Goal: Check status: Check status

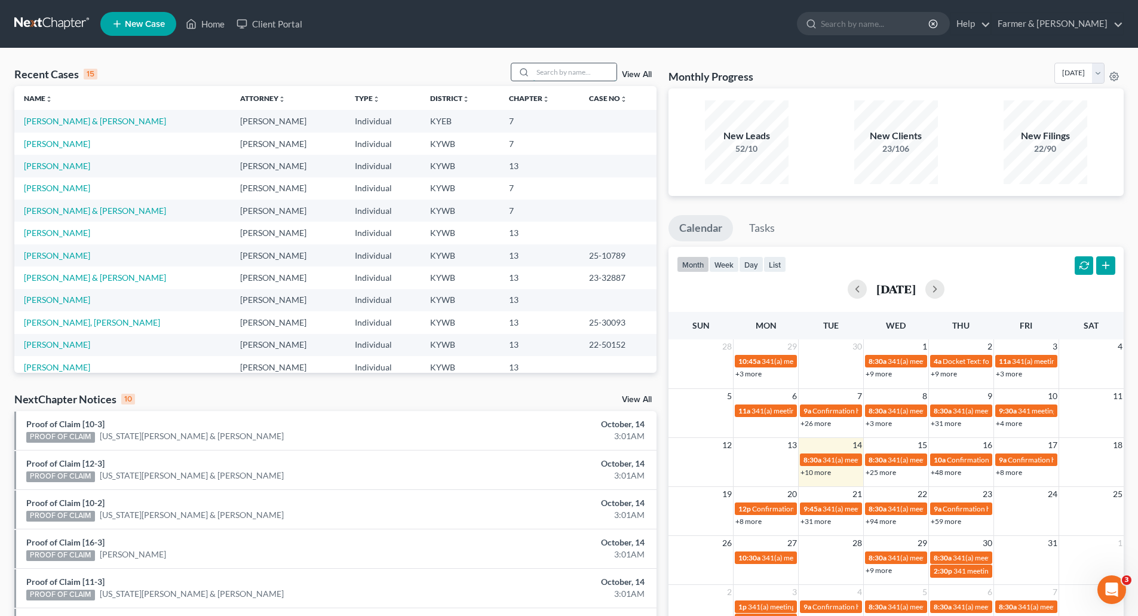
click at [565, 66] on input "search" at bounding box center [575, 71] width 84 height 17
paste input "25-50301"
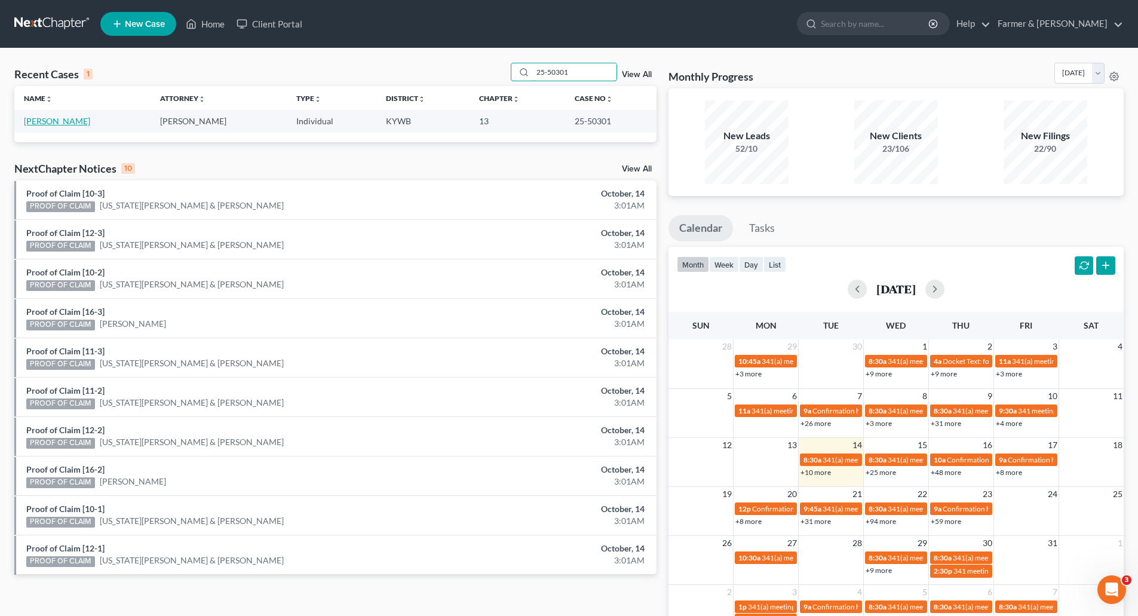
type input "25-50301"
click at [35, 124] on link "[PERSON_NAME]" at bounding box center [57, 121] width 66 height 10
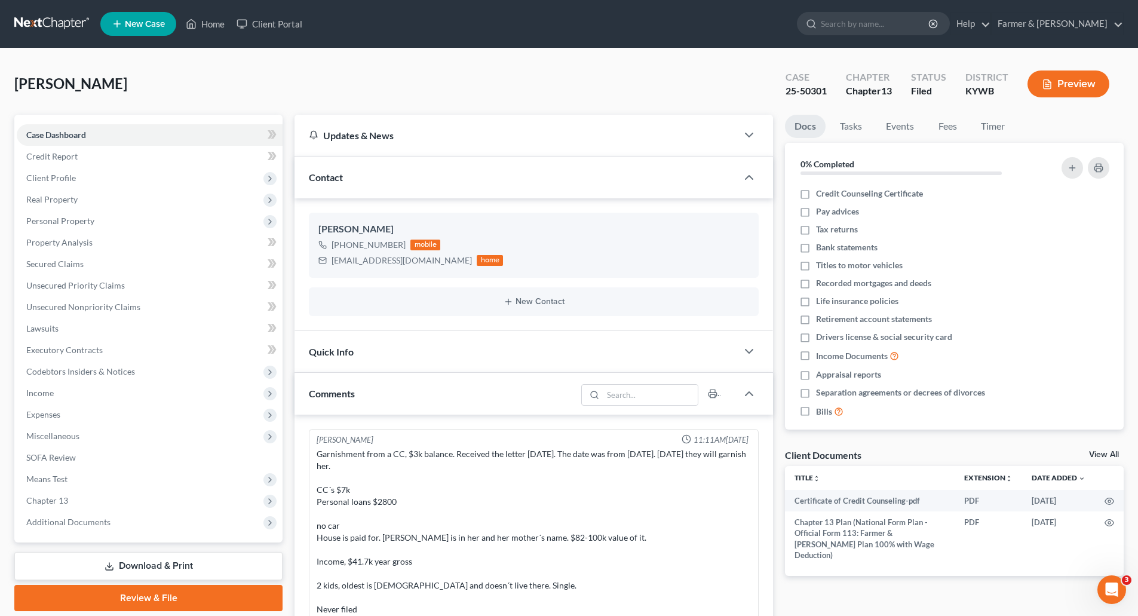
scroll to position [317, 0]
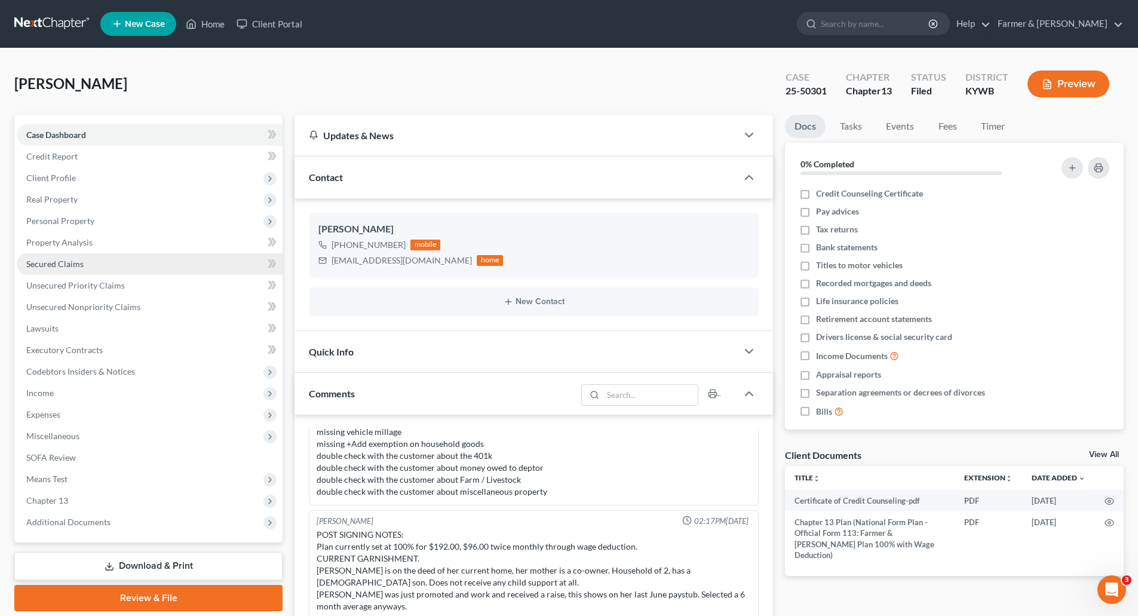
click at [105, 268] on link "Secured Claims" at bounding box center [150, 264] width 266 height 22
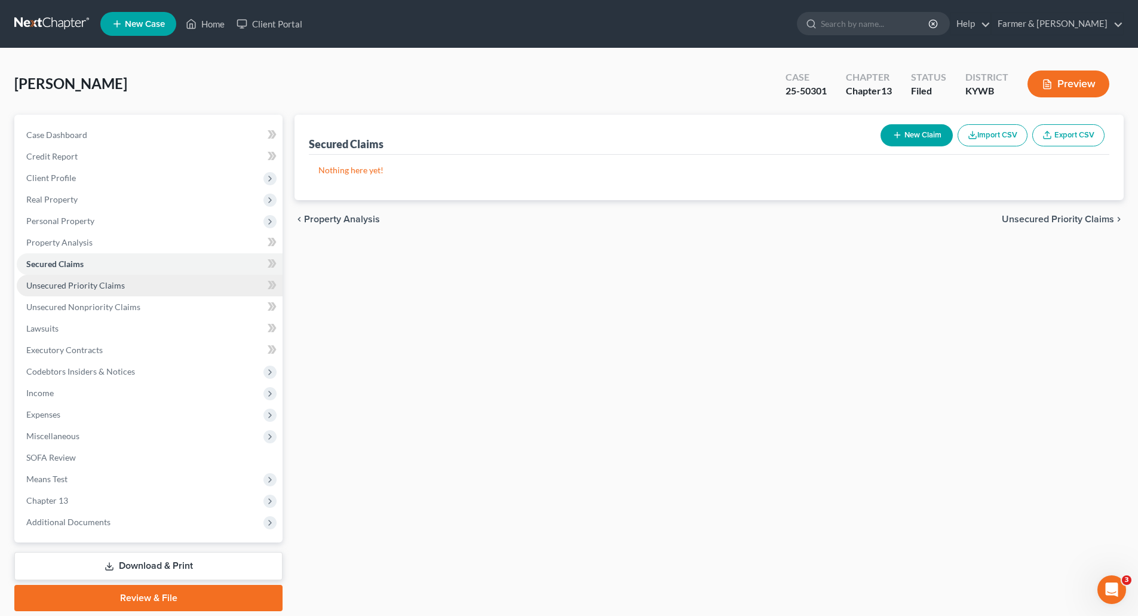
click at [104, 281] on span "Unsecured Priority Claims" at bounding box center [75, 285] width 99 height 10
drag, startPoint x: 48, startPoint y: 524, endPoint x: 52, endPoint y: 533, distance: 9.3
click at [48, 524] on span "Additional Documents" at bounding box center [68, 522] width 84 height 10
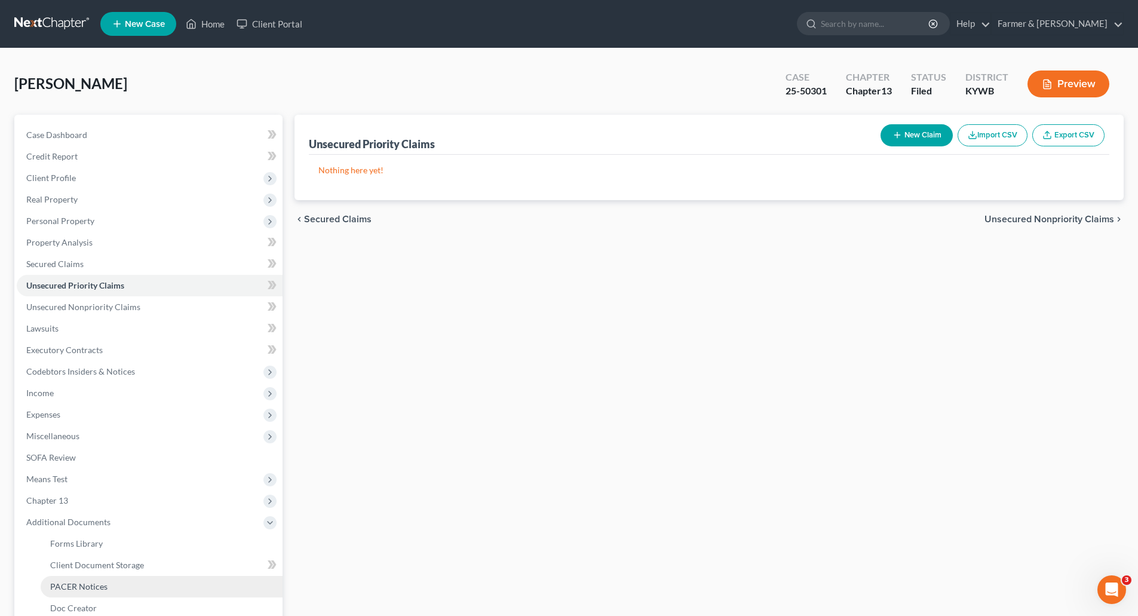
click at [67, 586] on span "PACER Notices" at bounding box center [78, 586] width 57 height 10
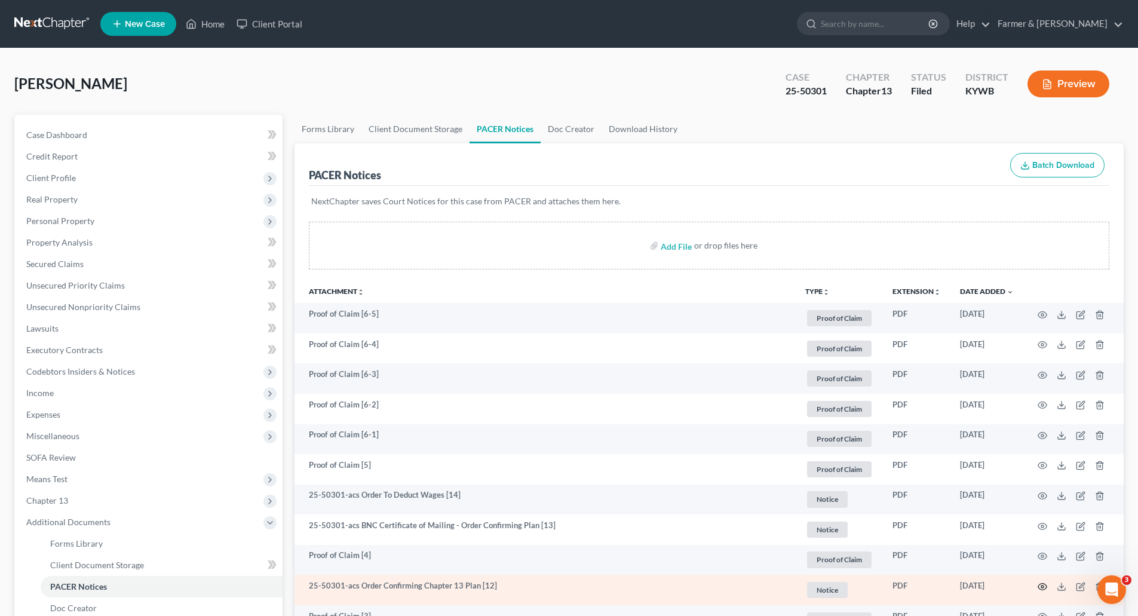
click at [1042, 586] on icon "button" at bounding box center [1043, 587] width 10 height 10
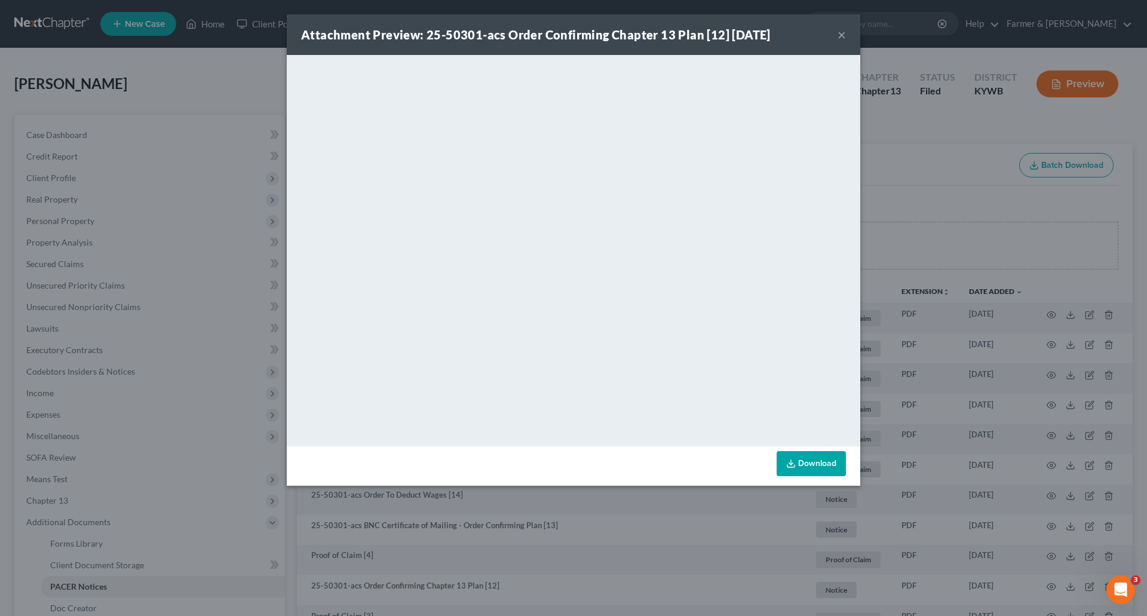
click at [845, 36] on button "×" at bounding box center [841, 34] width 8 height 14
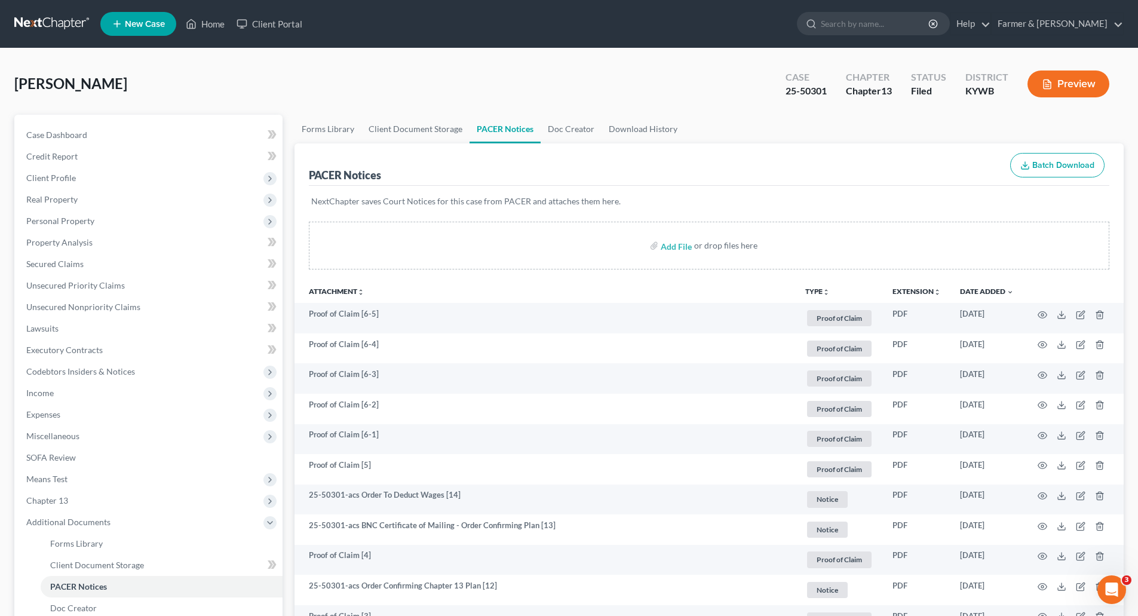
click at [44, 24] on link at bounding box center [52, 24] width 76 height 22
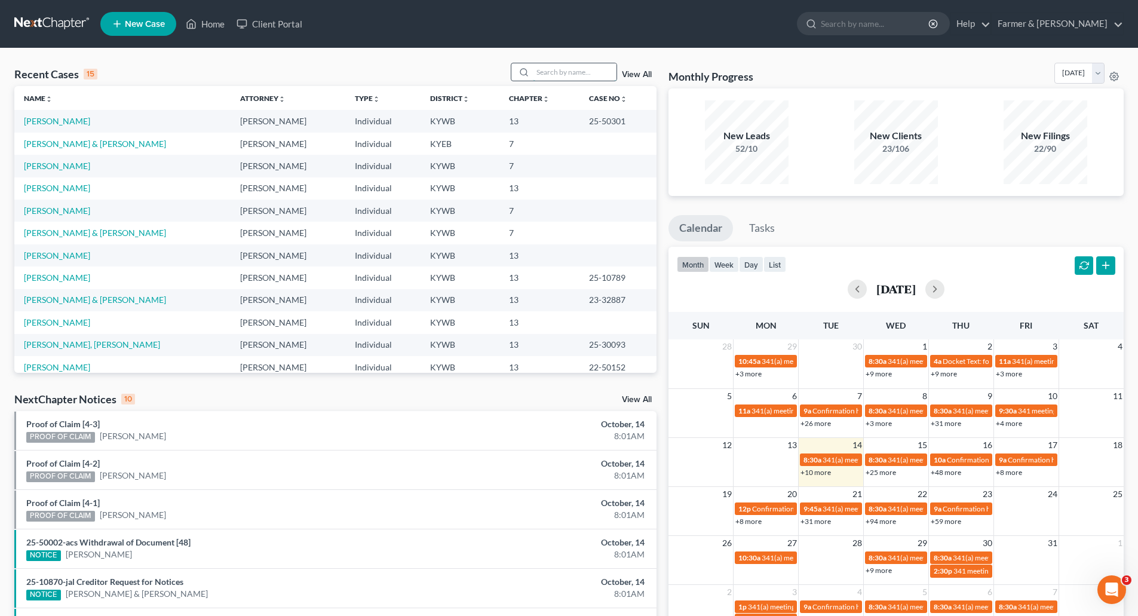
click at [554, 70] on input "search" at bounding box center [575, 71] width 84 height 17
paste input "25-50287"
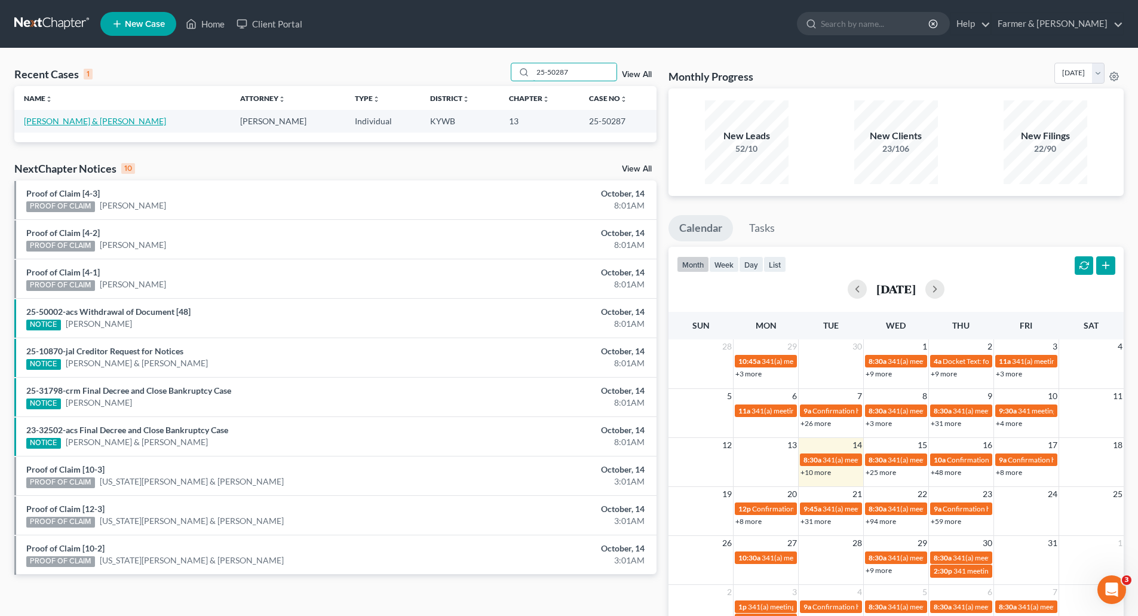
type input "25-50287"
click at [39, 119] on link "[PERSON_NAME] & [PERSON_NAME]" at bounding box center [95, 121] width 142 height 10
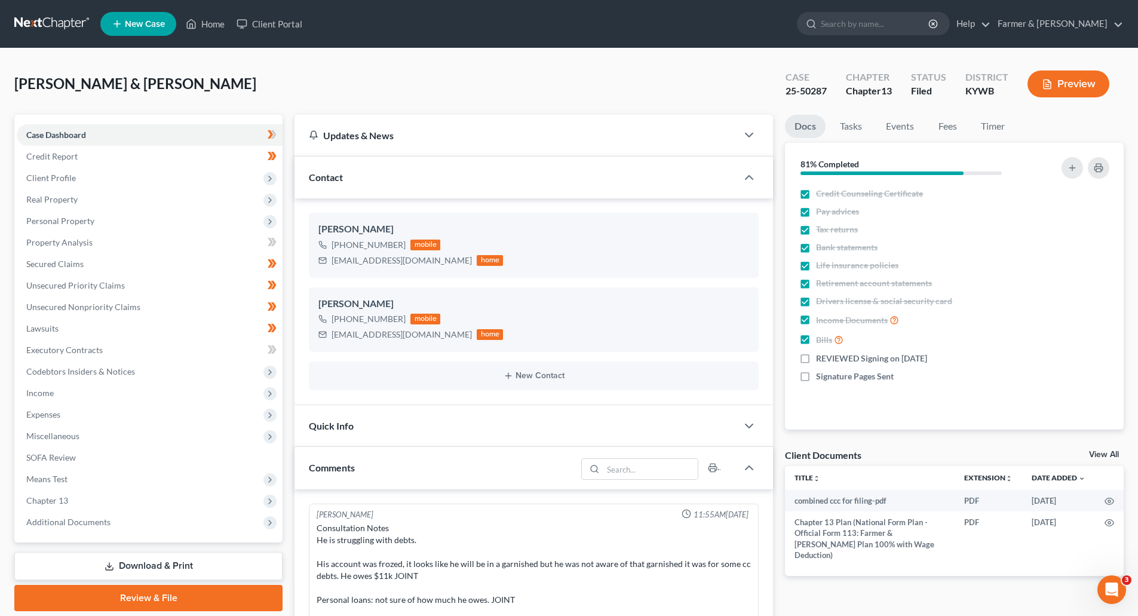
scroll to position [460, 0]
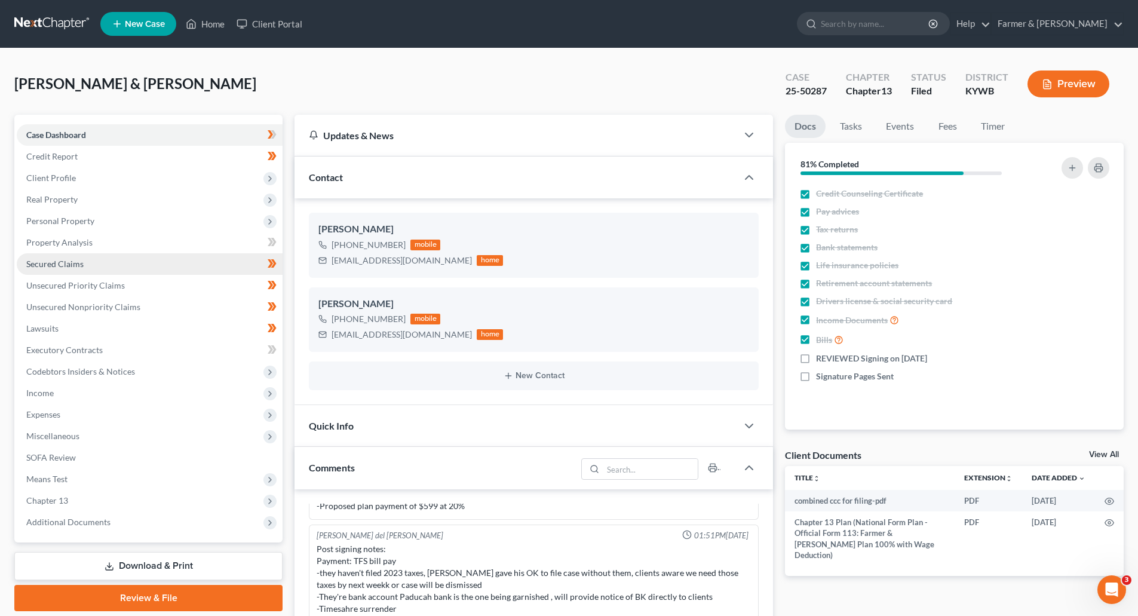
click at [48, 260] on span "Secured Claims" at bounding box center [54, 264] width 57 height 10
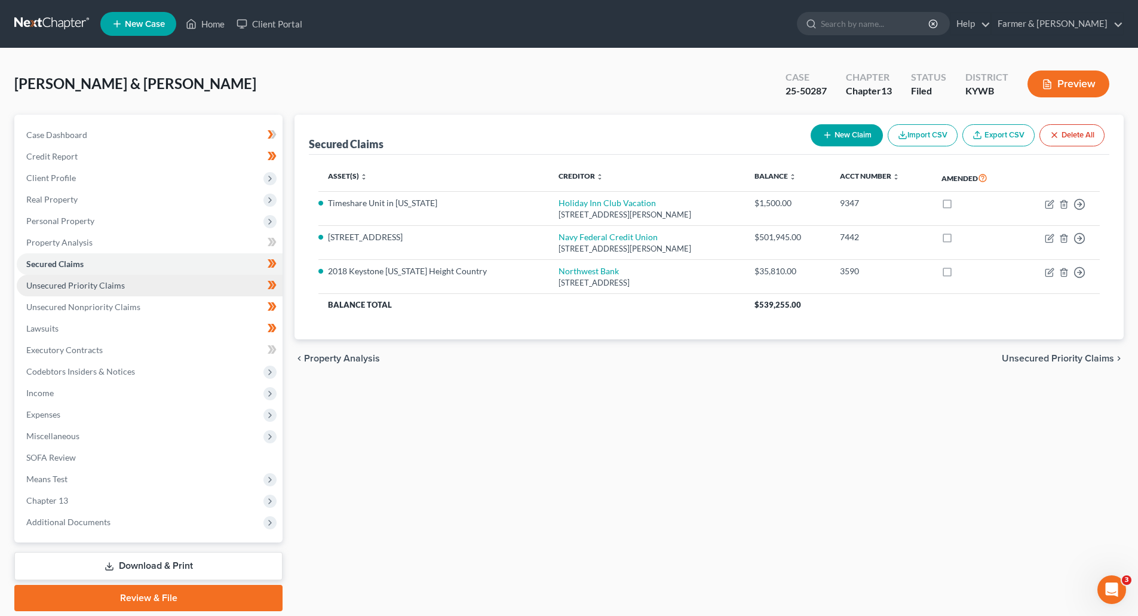
click at [109, 284] on span "Unsecured Priority Claims" at bounding box center [75, 285] width 99 height 10
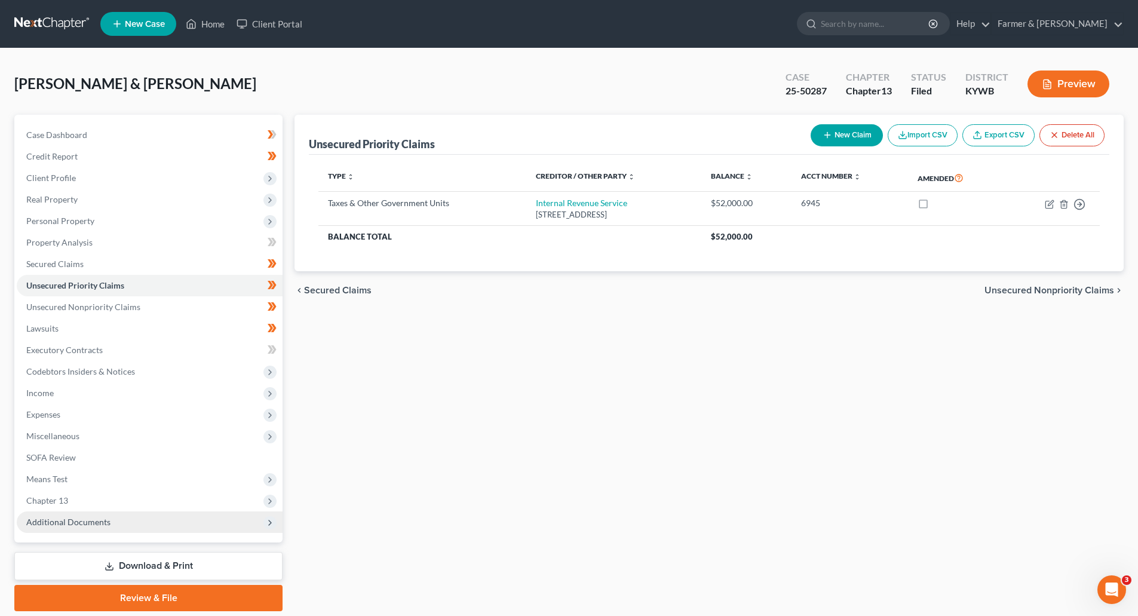
click at [73, 513] on span "Additional Documents" at bounding box center [150, 522] width 266 height 22
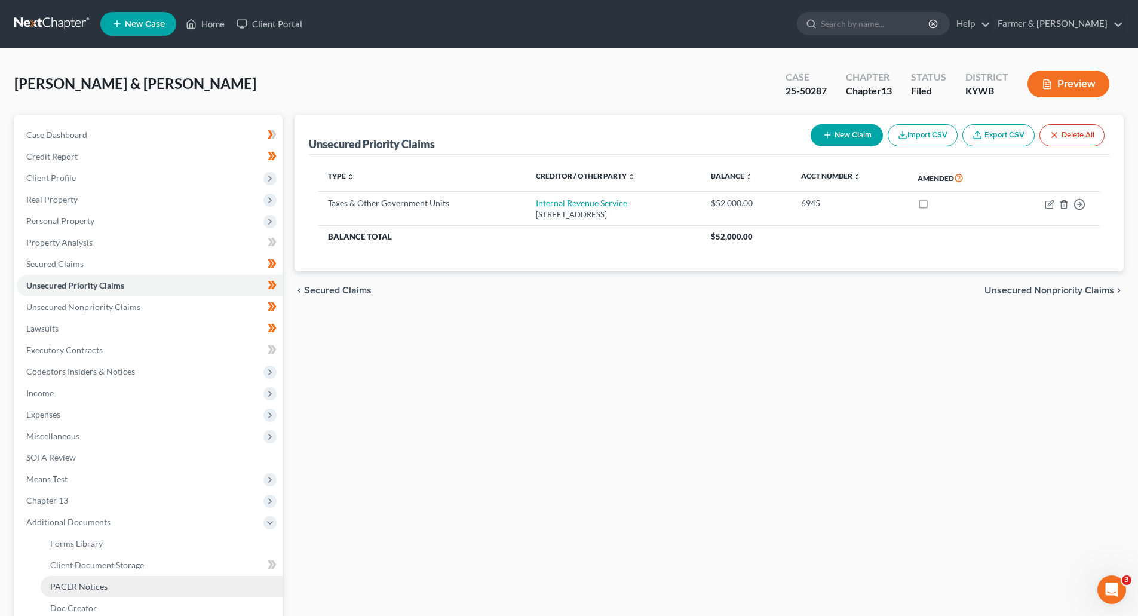
click at [81, 580] on link "PACER Notices" at bounding box center [162, 587] width 242 height 22
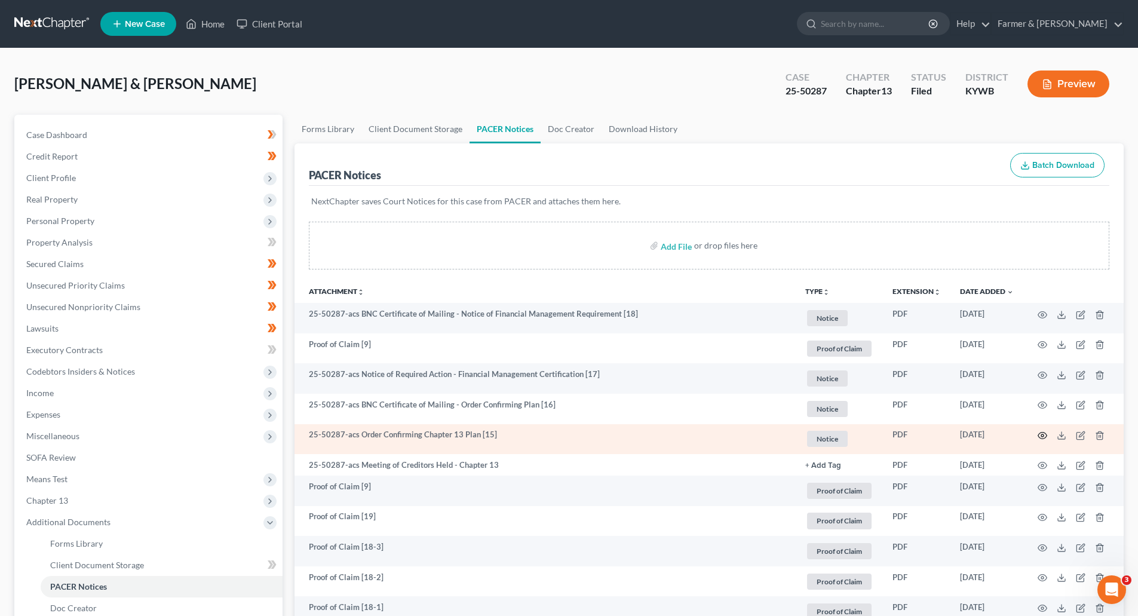
click at [1039, 436] on icon "button" at bounding box center [1043, 436] width 10 height 10
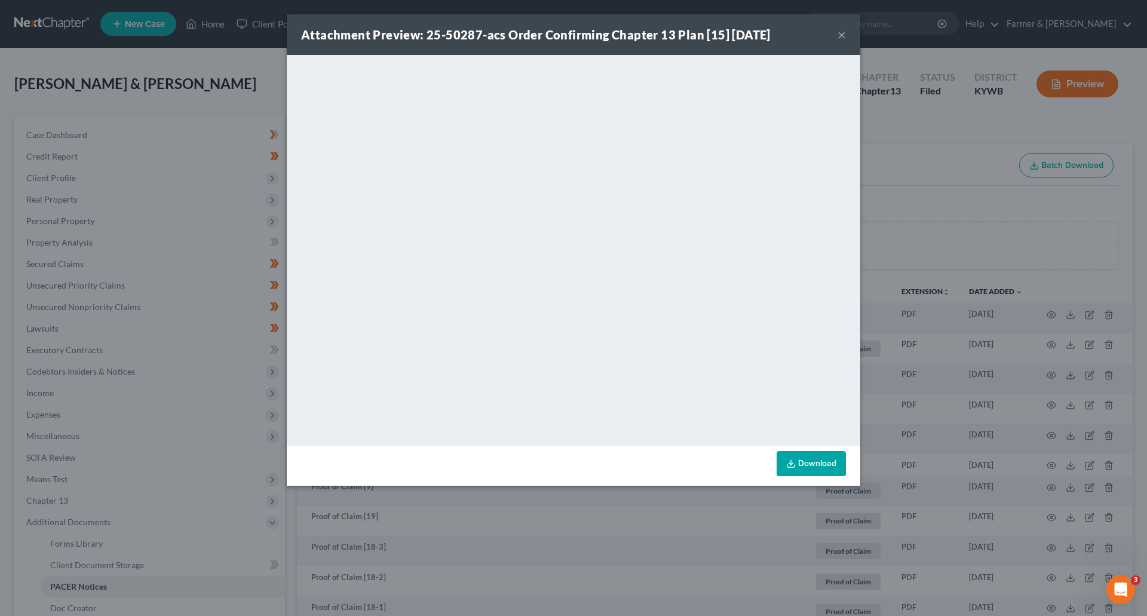
click at [843, 37] on button "×" at bounding box center [841, 34] width 8 height 14
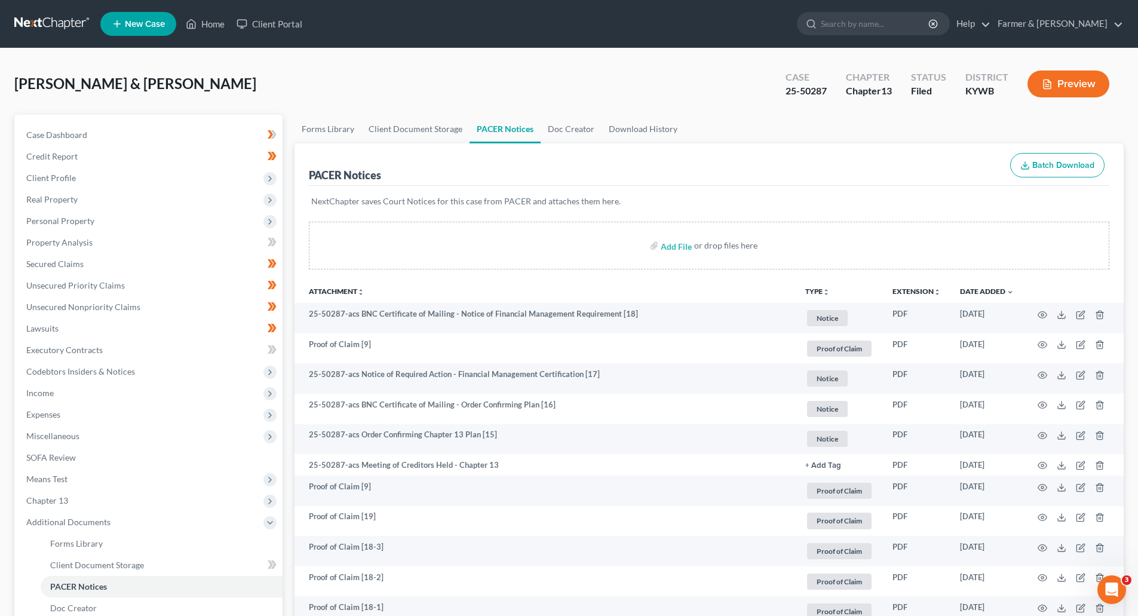
click at [44, 32] on link at bounding box center [52, 24] width 76 height 22
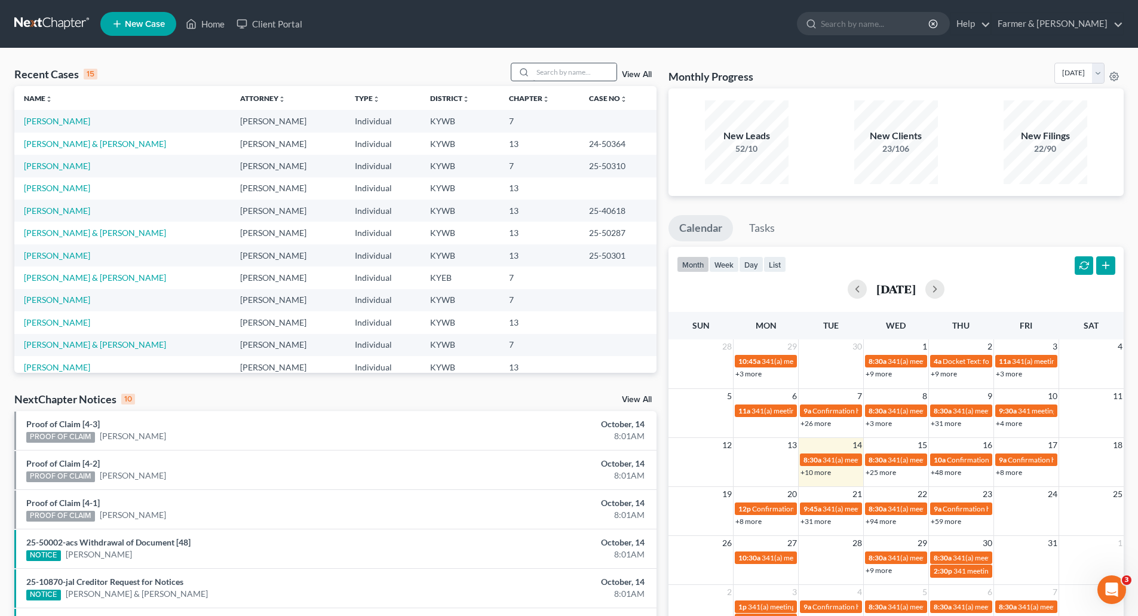
drag, startPoint x: 560, startPoint y: 82, endPoint x: 554, endPoint y: 75, distance: 9.8
click at [560, 82] on div "Recent Cases 15 View All" at bounding box center [335, 74] width 642 height 23
click at [551, 70] on input "search" at bounding box center [575, 71] width 84 height 17
paste input "25-31558"
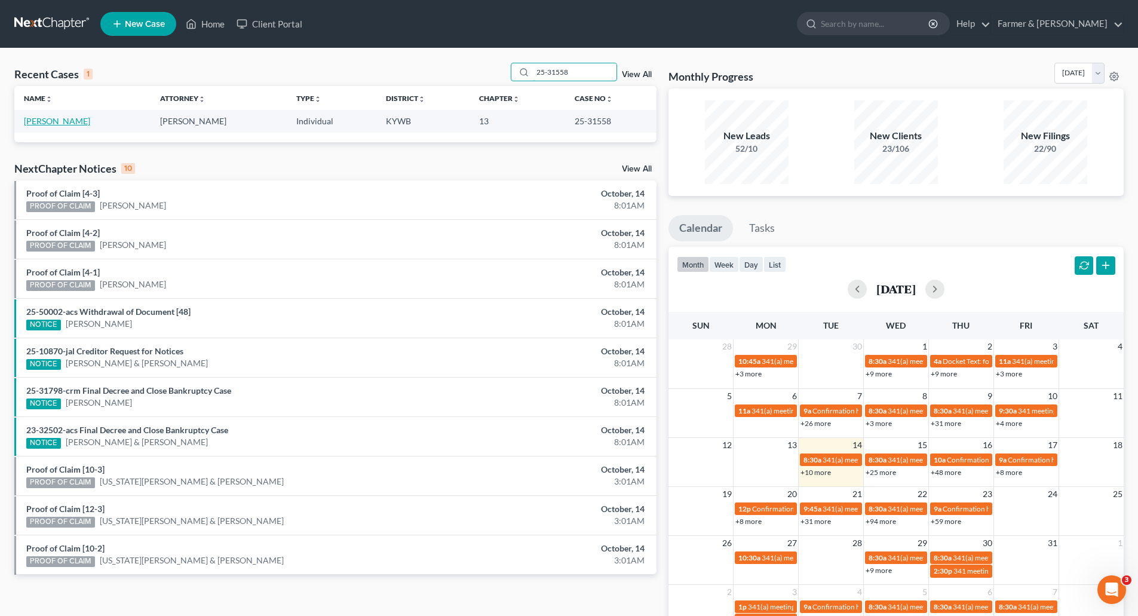
type input "25-31558"
click at [41, 123] on link "[PERSON_NAME]" at bounding box center [57, 121] width 66 height 10
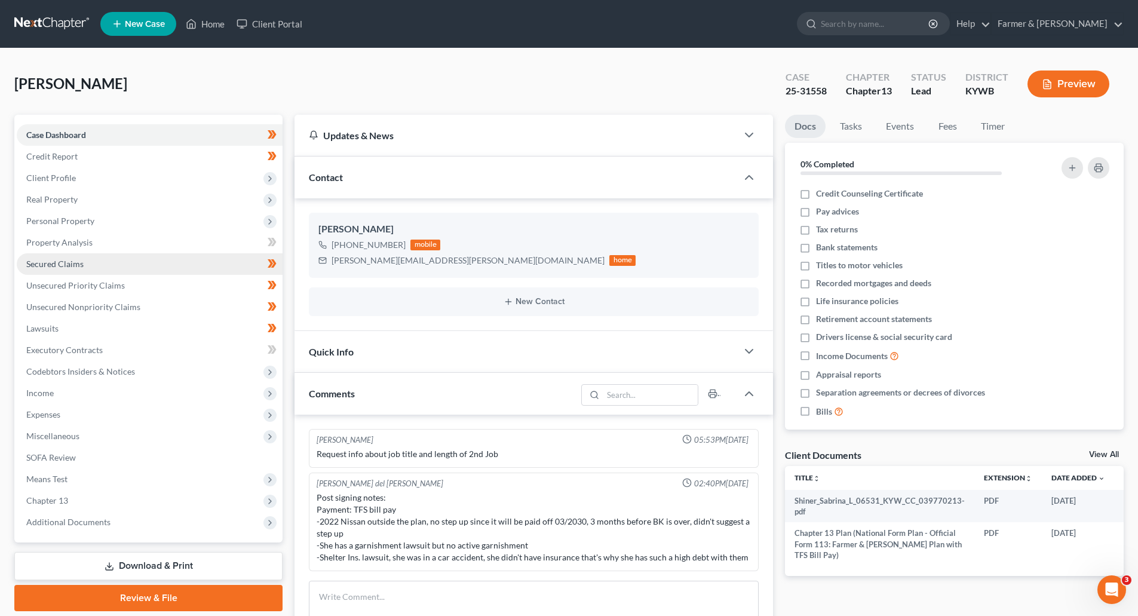
click at [65, 264] on span "Secured Claims" at bounding box center [54, 264] width 57 height 10
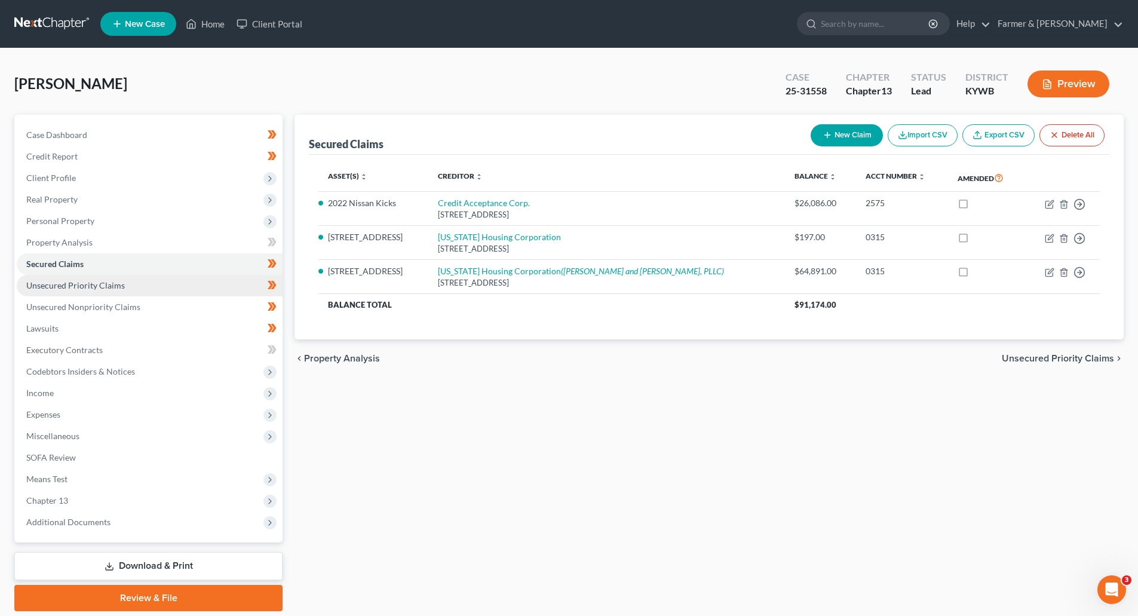
click at [44, 285] on span "Unsecured Priority Claims" at bounding box center [75, 285] width 99 height 10
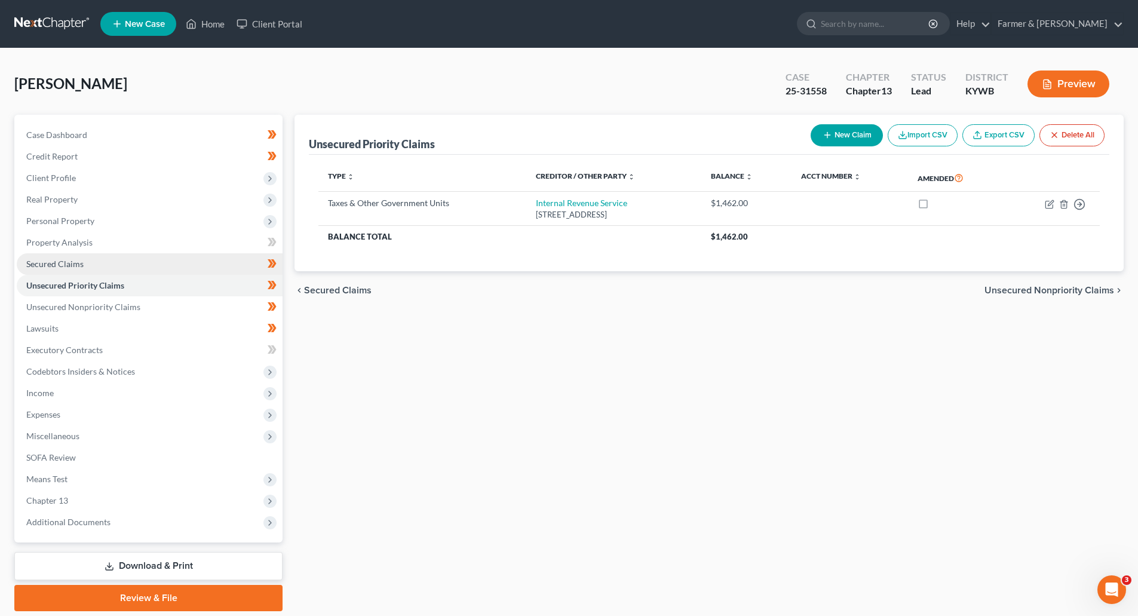
click at [41, 268] on span "Secured Claims" at bounding box center [54, 264] width 57 height 10
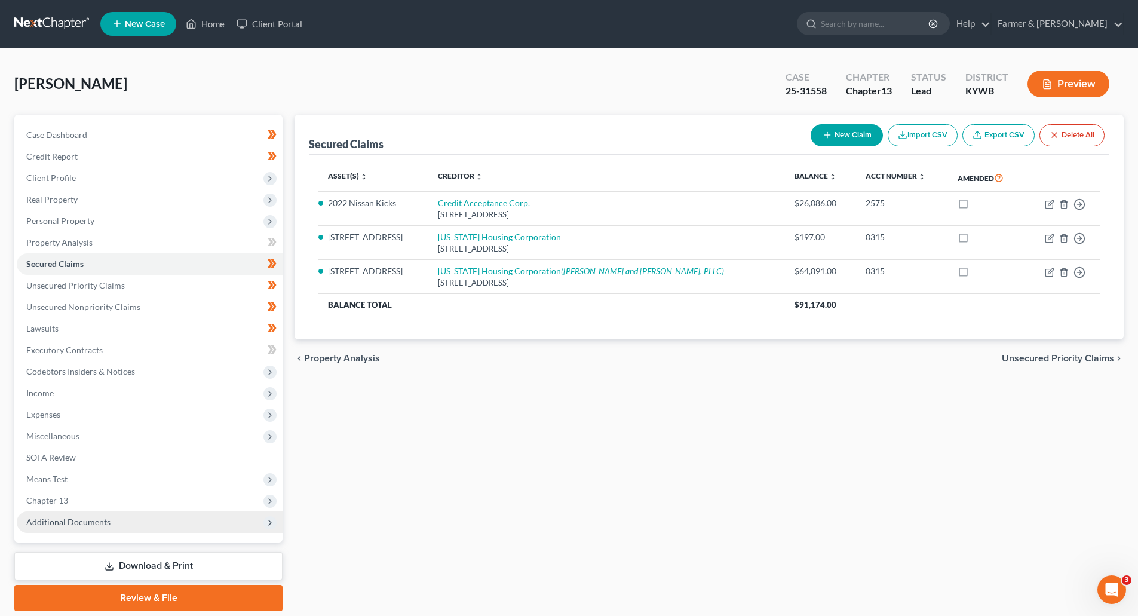
click at [45, 520] on span "Additional Documents" at bounding box center [68, 522] width 84 height 10
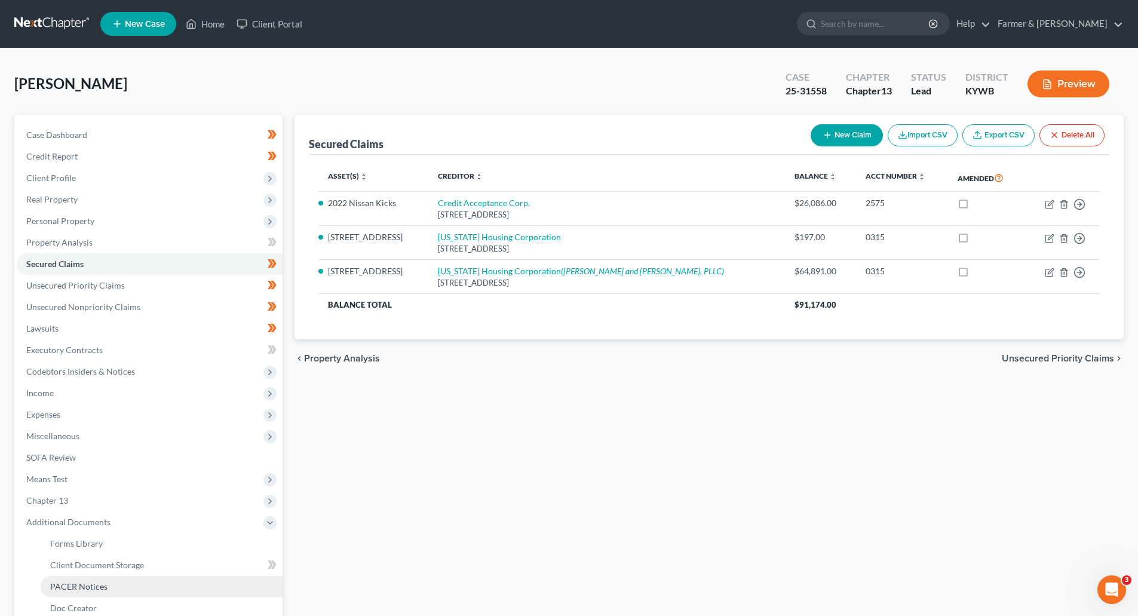
click at [85, 586] on span "PACER Notices" at bounding box center [78, 586] width 57 height 10
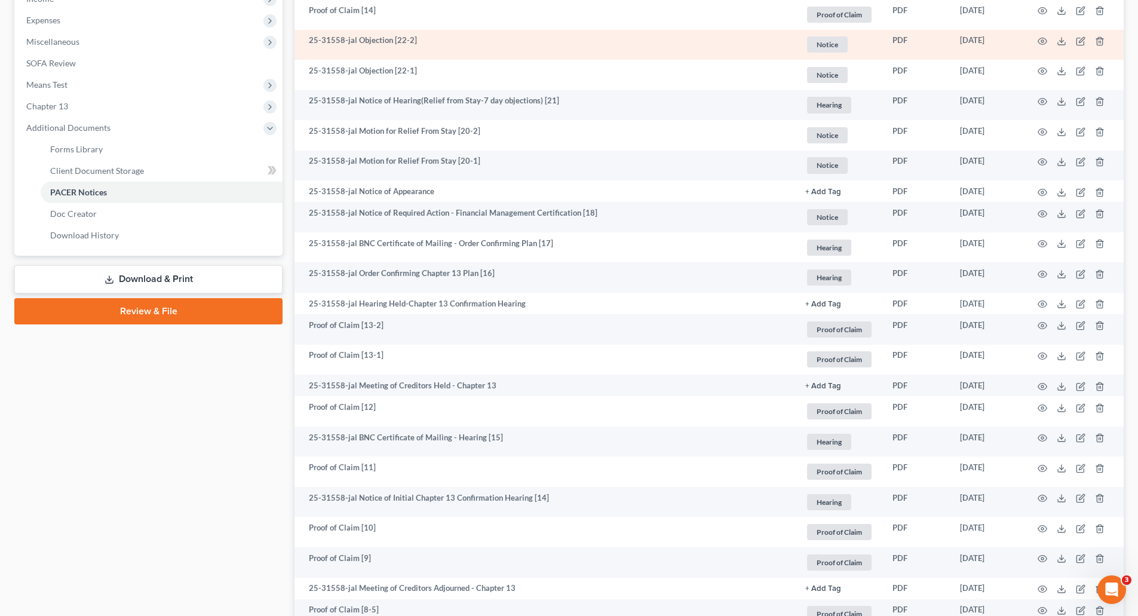
scroll to position [478, 0]
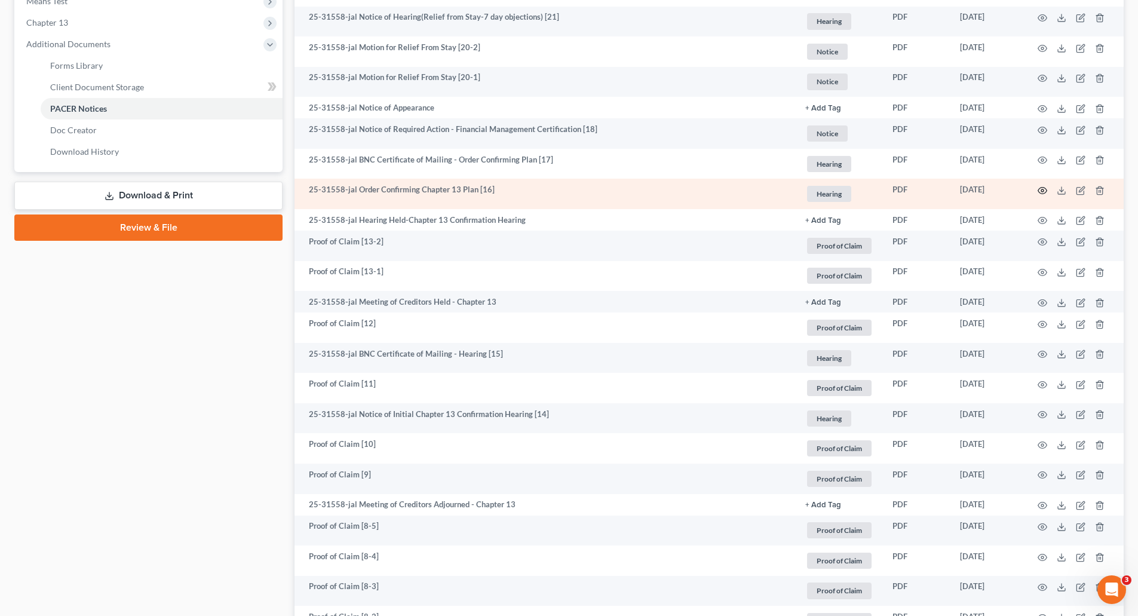
click at [1043, 194] on icon "button" at bounding box center [1042, 191] width 9 height 7
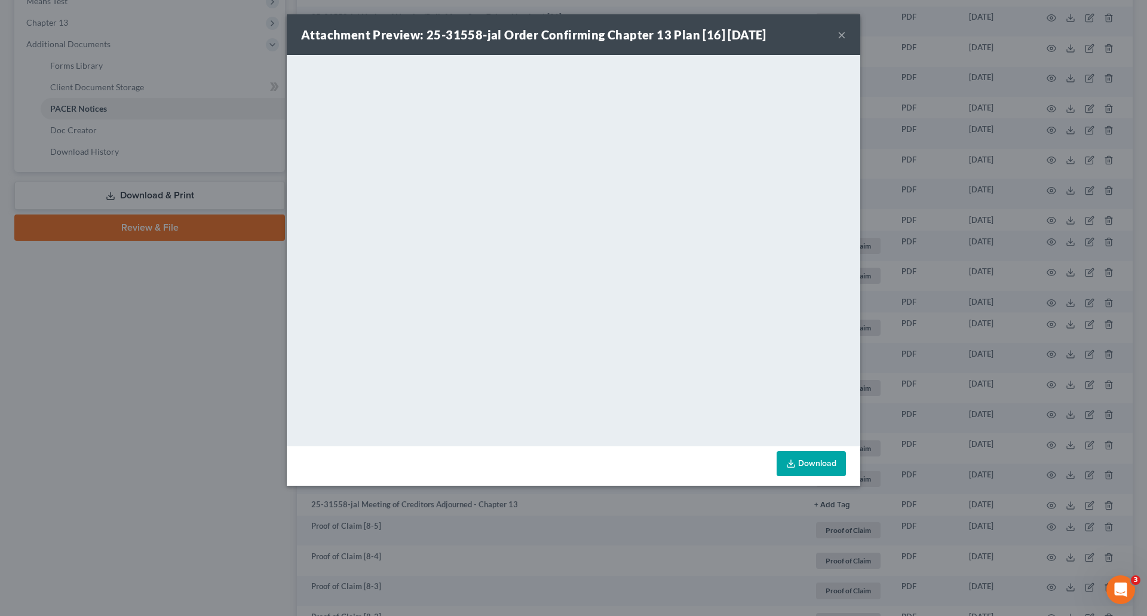
click at [840, 36] on button "×" at bounding box center [841, 34] width 8 height 14
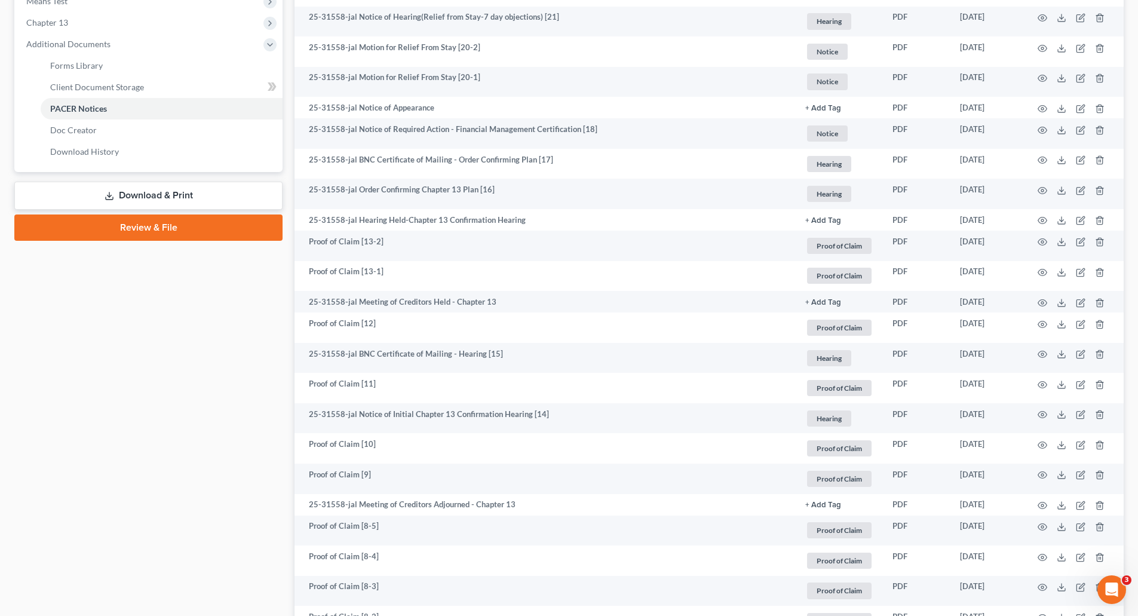
scroll to position [0, 0]
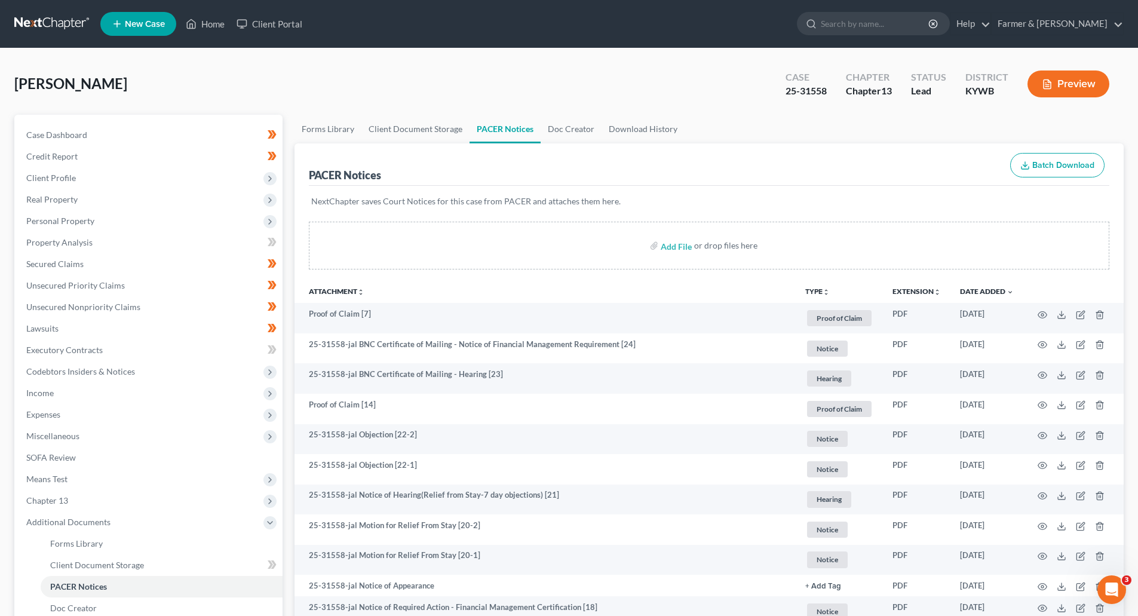
click at [24, 23] on link at bounding box center [52, 24] width 76 height 22
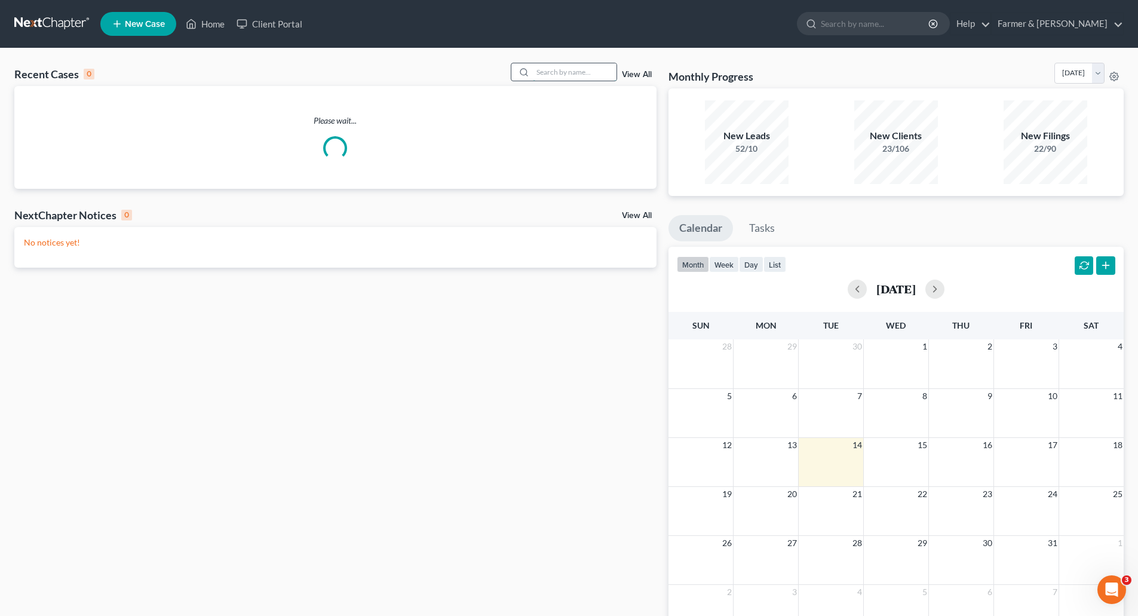
click at [579, 71] on input "search" at bounding box center [575, 71] width 84 height 17
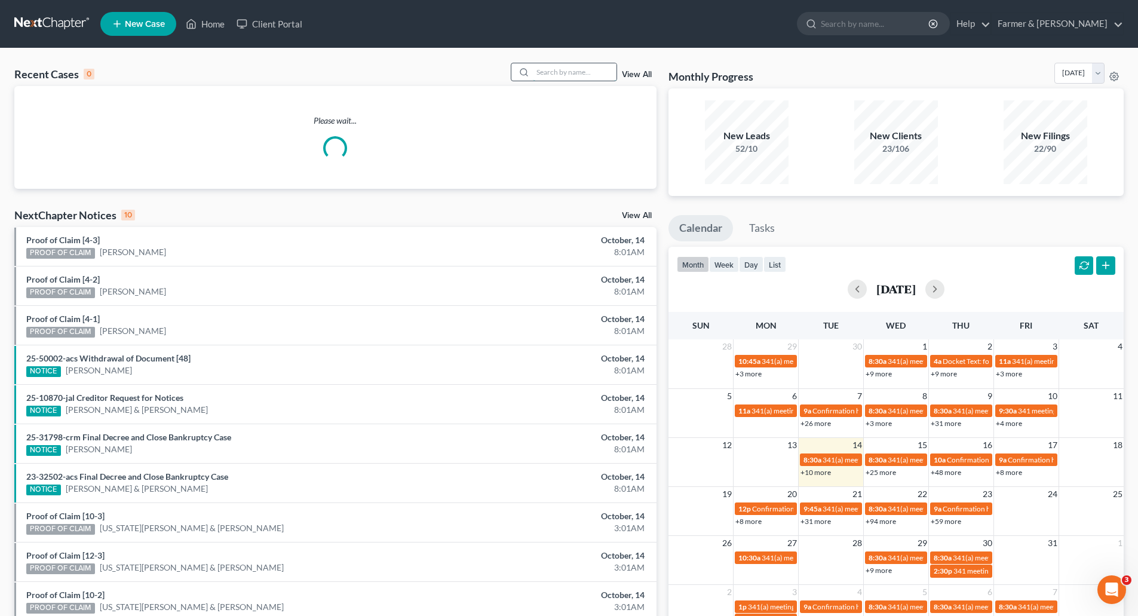
click at [557, 72] on input "search" at bounding box center [575, 71] width 84 height 17
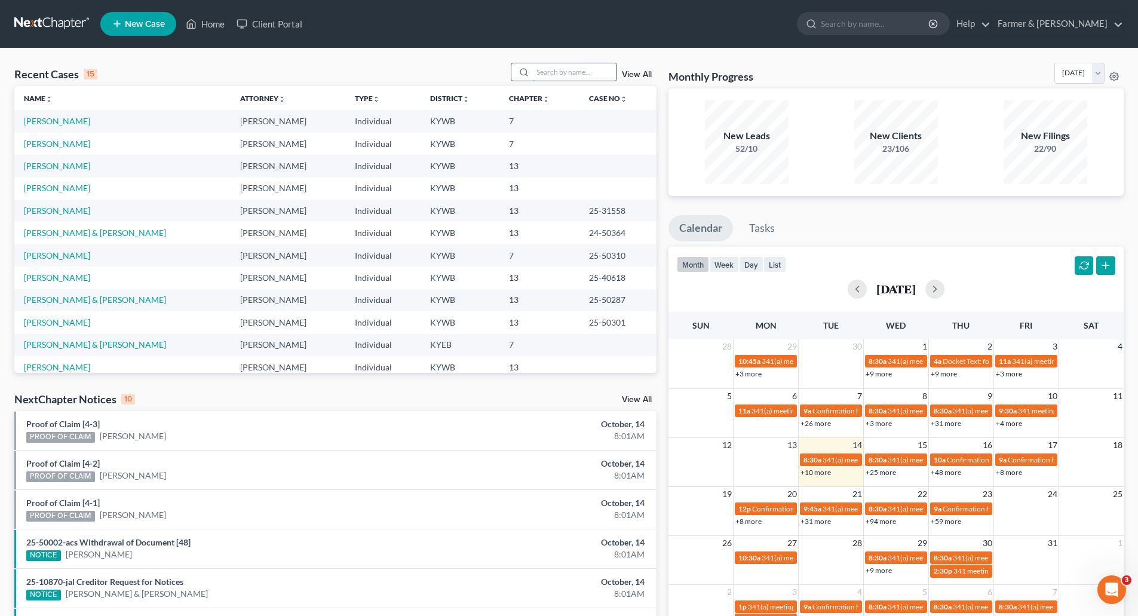
click at [557, 72] on input "search" at bounding box center [575, 71] width 84 height 17
paste input "25-31674"
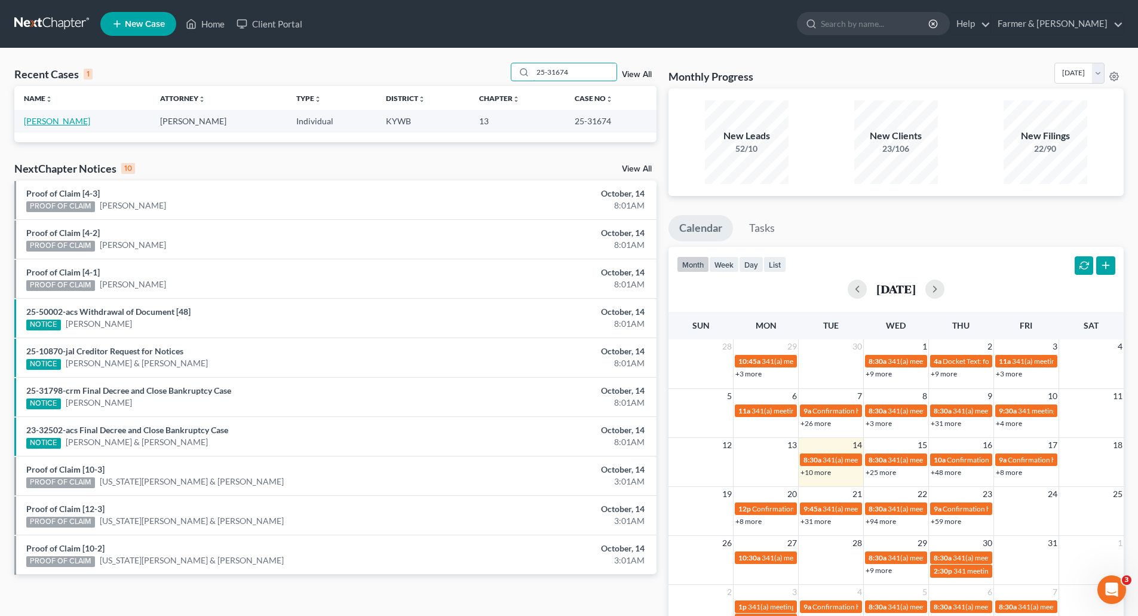
type input "25-31674"
click at [37, 119] on link "Obiols, Michel" at bounding box center [57, 121] width 66 height 10
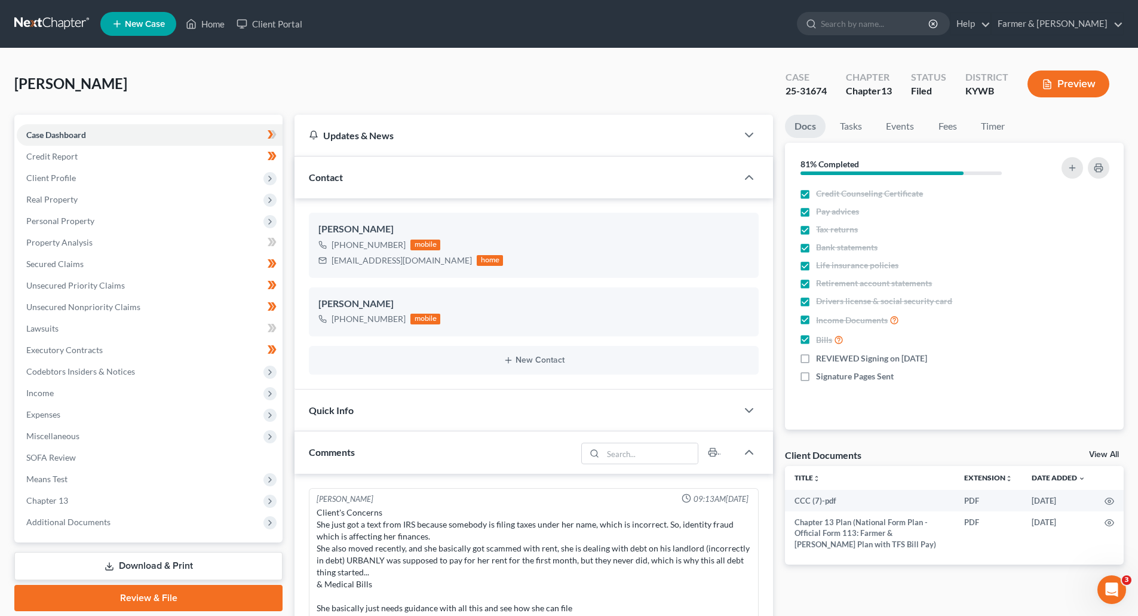
scroll to position [352, 0]
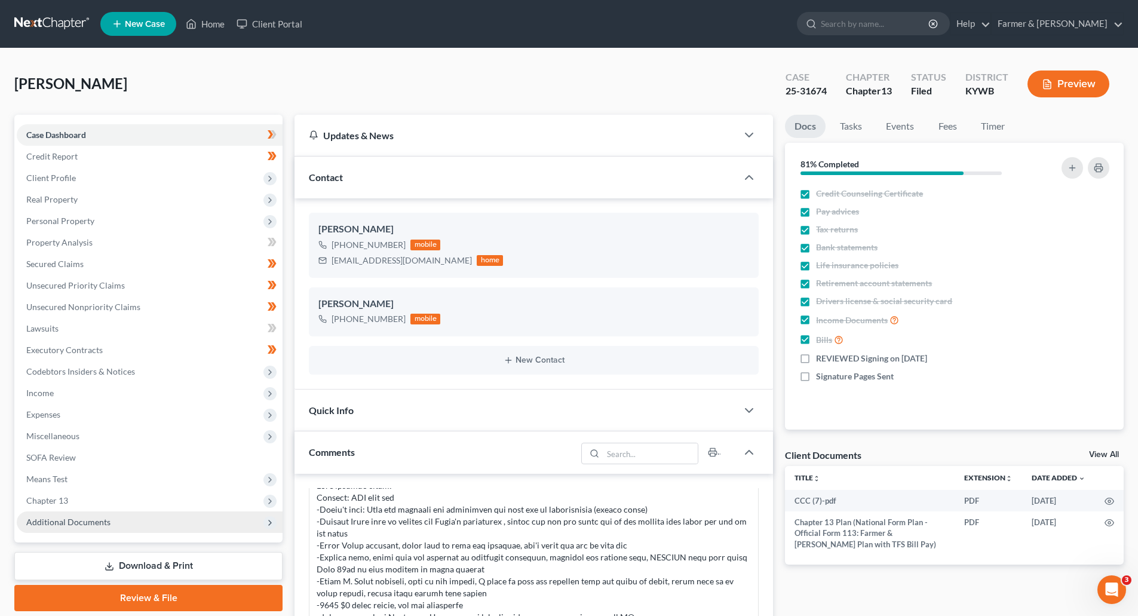
click at [40, 527] on span "Additional Documents" at bounding box center [150, 522] width 266 height 22
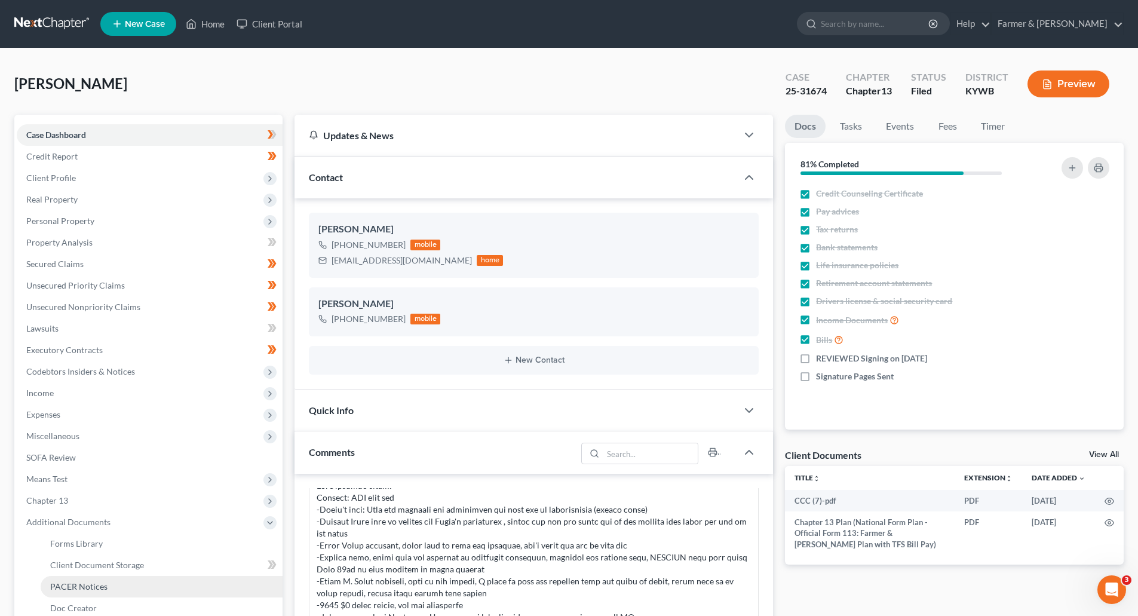
click at [62, 581] on span "PACER Notices" at bounding box center [78, 586] width 57 height 10
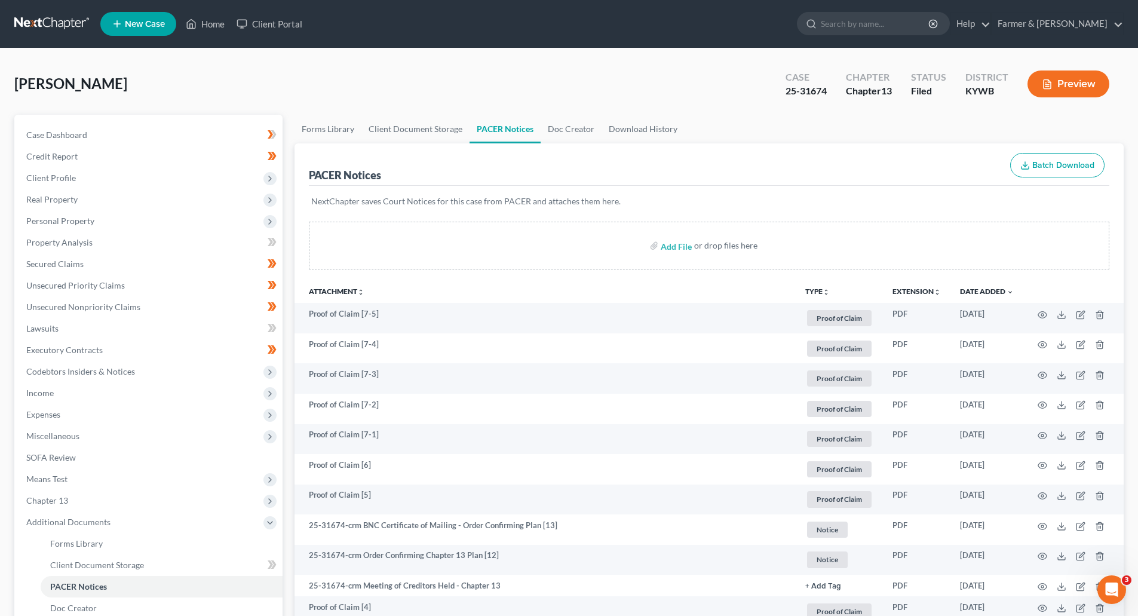
scroll to position [239, 0]
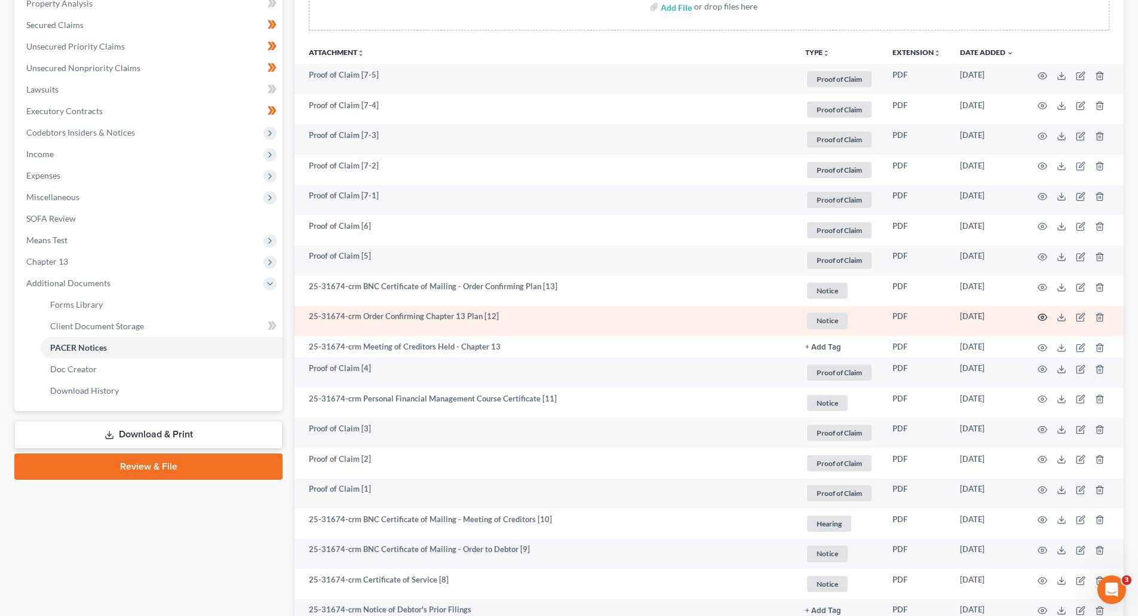
click at [1046, 315] on icon "button" at bounding box center [1042, 317] width 9 height 7
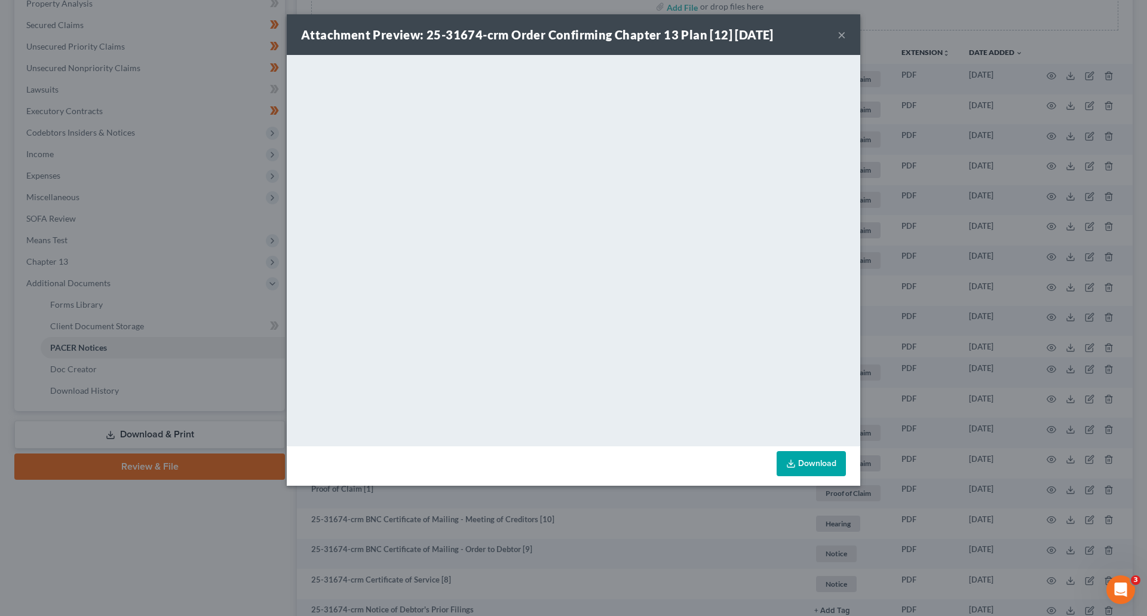
click at [842, 36] on button "×" at bounding box center [841, 34] width 8 height 14
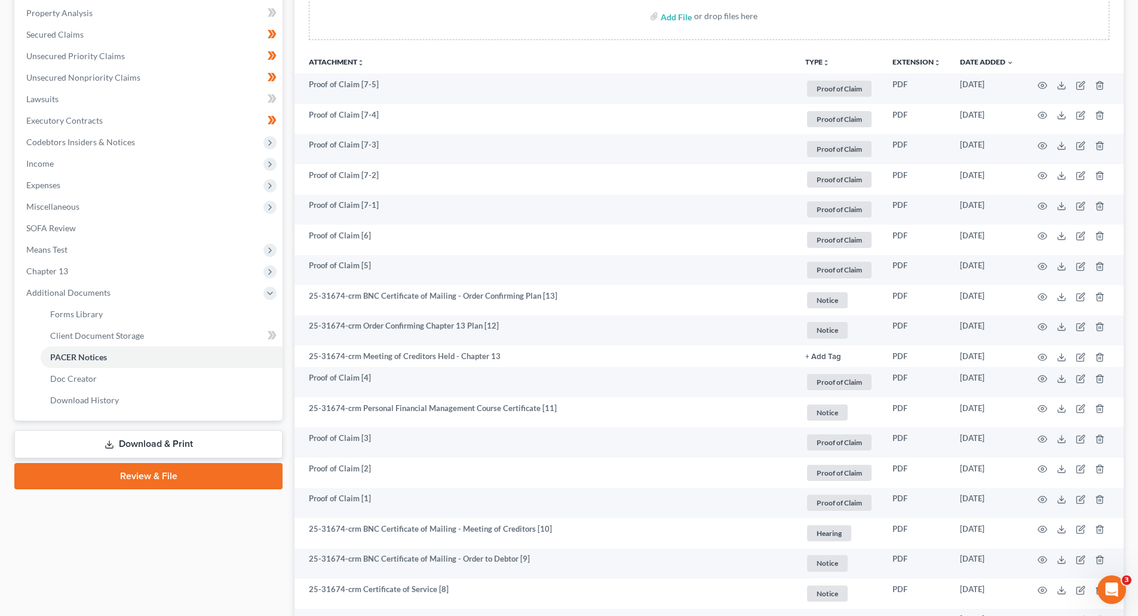
scroll to position [0, 0]
